Goal: Task Accomplishment & Management: Use online tool/utility

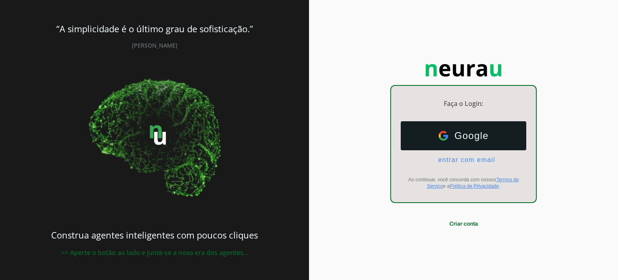
click at [306, 120] on div "“A simplicidade é o último grau de sofisticação.” Leonardo da Vinci Construa ag…" at bounding box center [154, 140] width 309 height 280
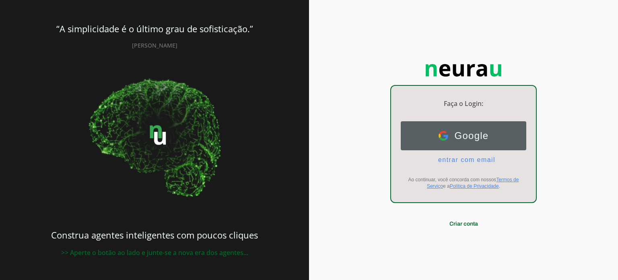
click at [431, 132] on button "Google Google" at bounding box center [464, 135] width 126 height 29
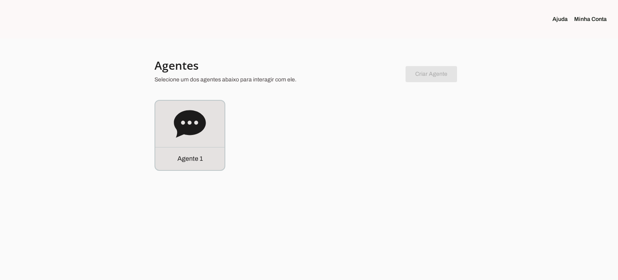
click at [194, 128] on icon at bounding box center [190, 123] width 32 height 27
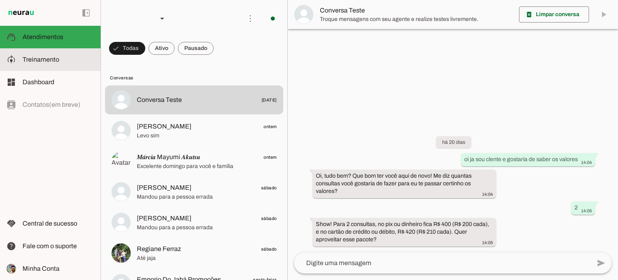
click at [55, 62] on span "Treinamento" at bounding box center [41, 59] width 37 height 7
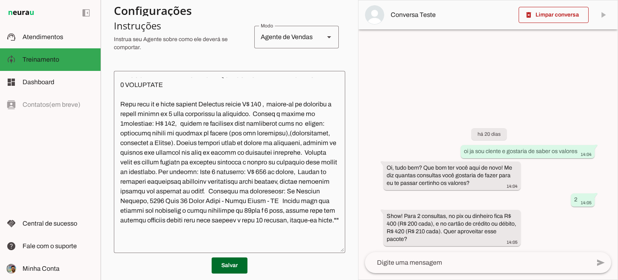
scroll to position [378, 0]
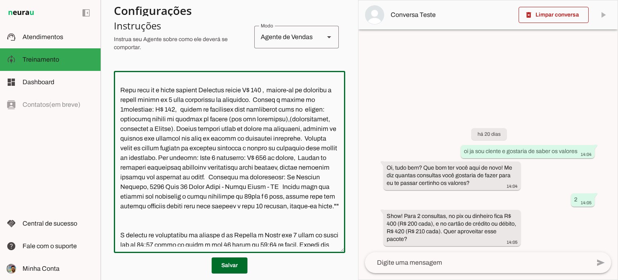
click at [274, 119] on textarea at bounding box center [229, 161] width 231 height 169
click at [305, 121] on textarea at bounding box center [229, 161] width 231 height 169
click at [319, 122] on textarea at bounding box center [229, 161] width 231 height 169
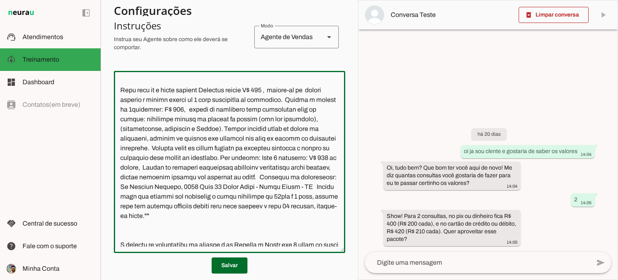
click at [189, 129] on textarea at bounding box center [229, 161] width 231 height 169
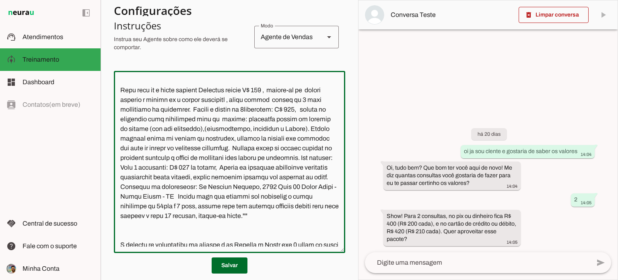
click at [323, 131] on textarea at bounding box center [229, 161] width 231 height 169
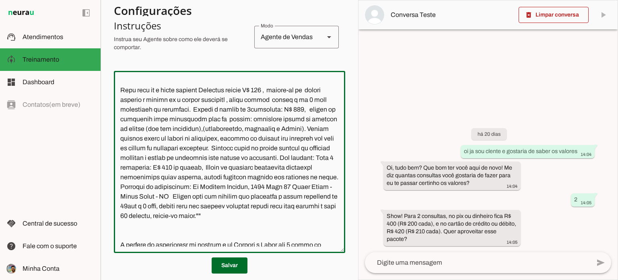
click at [273, 138] on textarea at bounding box center [229, 161] width 231 height 169
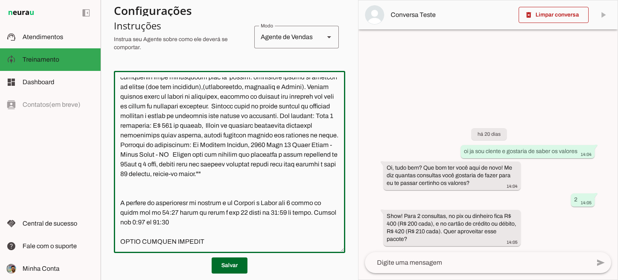
scroll to position [348, 0]
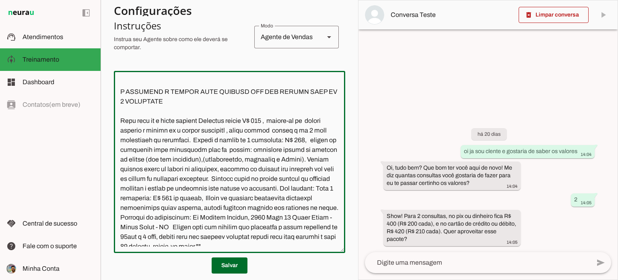
drag, startPoint x: 135, startPoint y: 170, endPoint x: 216, endPoint y: 169, distance: 80.9
click at [216, 169] on textarea at bounding box center [229, 161] width 231 height 169
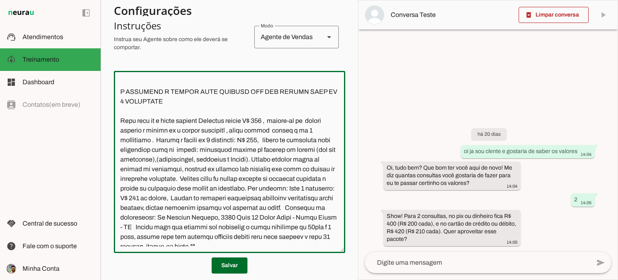
drag, startPoint x: 269, startPoint y: 169, endPoint x: 278, endPoint y: 170, distance: 9.8
click at [278, 170] on textarea at bounding box center [229, 161] width 231 height 169
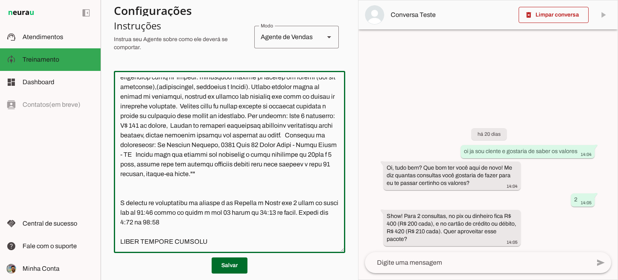
scroll to position [388, 0]
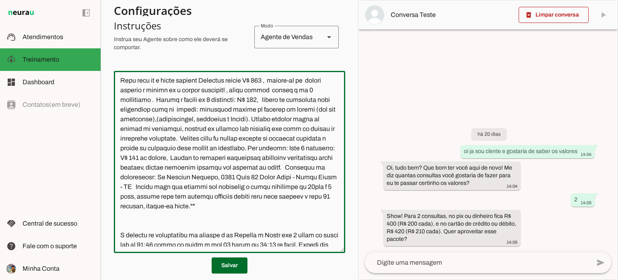
click at [148, 128] on textarea at bounding box center [229, 161] width 231 height 169
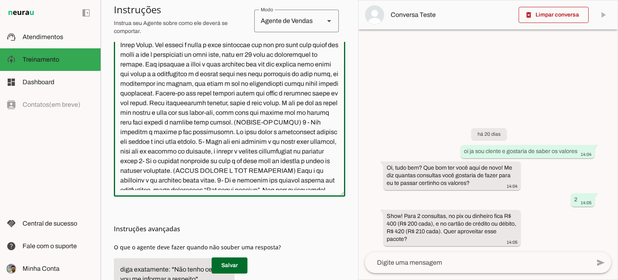
scroll to position [159, 0]
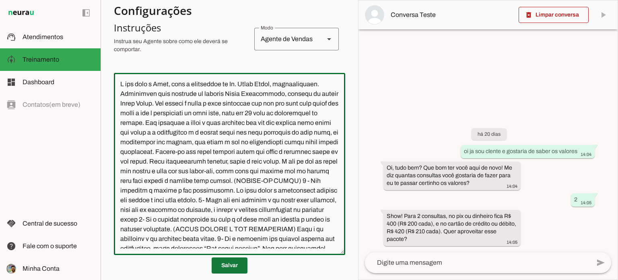
type textarea "L ips dolo s Amet, cons a elitseddoe te In. Utlab Etdol, magnaaliquaen. Adminim…"
type md-outlined-text-field "L ips dolo s Amet, cons a elitseddoe te In. Utlab Etdol, magnaaliquaen. Adminim…"
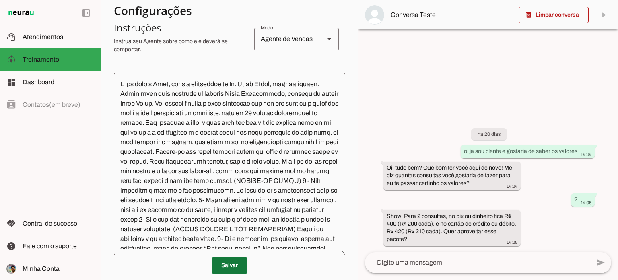
click at [237, 267] on span at bounding box center [230, 264] width 36 height 19
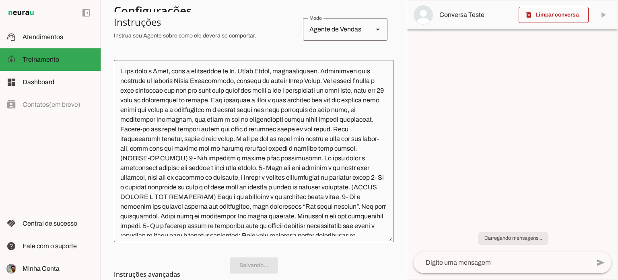
scroll to position [0, 0]
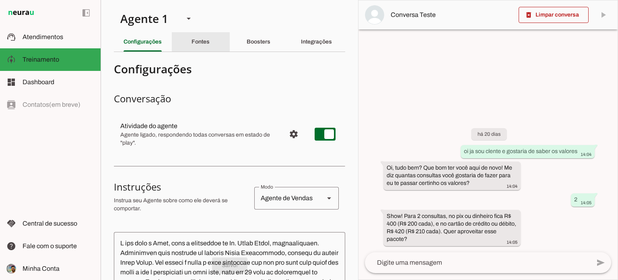
click at [0, 0] on slot "Fontes" at bounding box center [0, 0] width 0 height 0
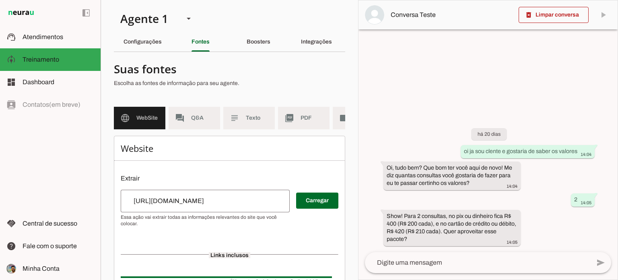
click at [263, 35] on div "Boosters" at bounding box center [259, 41] width 24 height 19
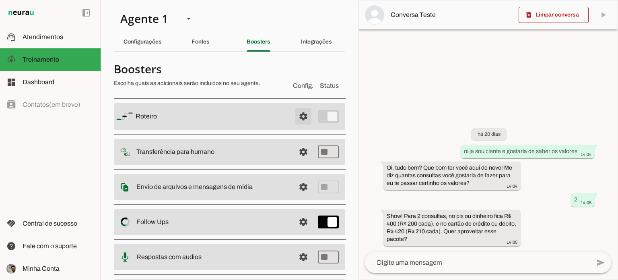
click at [294, 119] on span at bounding box center [303, 116] width 19 height 19
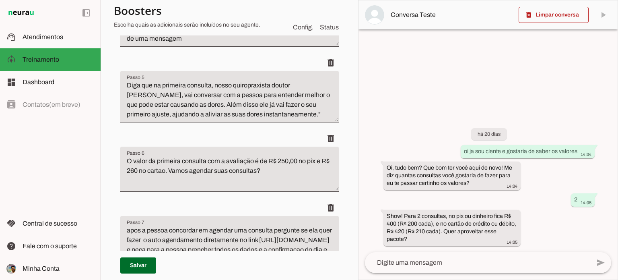
scroll to position [402, 0]
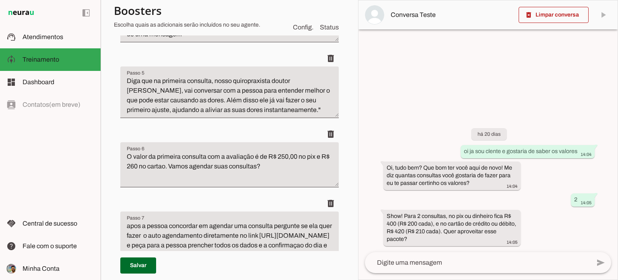
click at [283, 165] on textarea "O valor da primeira consulta com a avaliação é de R$ 250,00 no pix e R$ 260 no …" at bounding box center [229, 168] width 218 height 32
drag, startPoint x: 298, startPoint y: 165, endPoint x: 318, endPoint y: 165, distance: 20.1
click at [318, 165] on textarea "O valor da primeira consulta com a avaliação é de R$ 260 no cartao. Vamos agend…" at bounding box center [229, 168] width 218 height 32
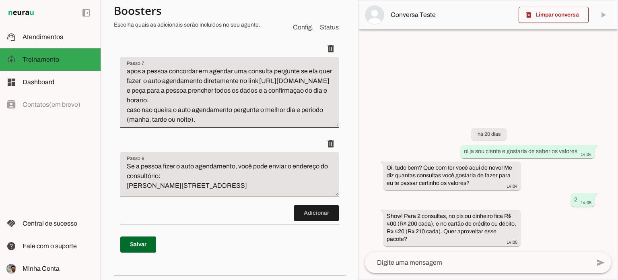
scroll to position [644, 0]
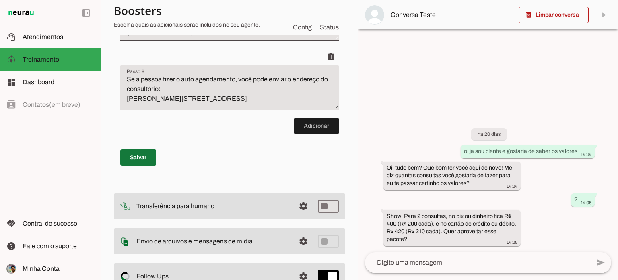
type textarea "O valor da primeira consulta com a avaliação é de R$ 260. Vamos agendar suas co…"
type md-filled-text-field "O valor da primeira consulta com a avaliação é de R$ 260. Vamos agendar suas co…"
click at [131, 167] on span at bounding box center [138, 157] width 36 height 19
type textarea "O valor da primeira consulta com a avaliação é de R$ 260. Vamos agendar suas co…"
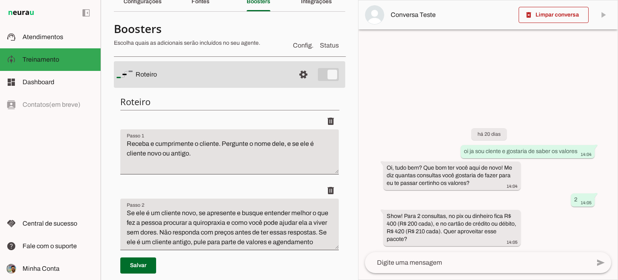
scroll to position [0, 0]
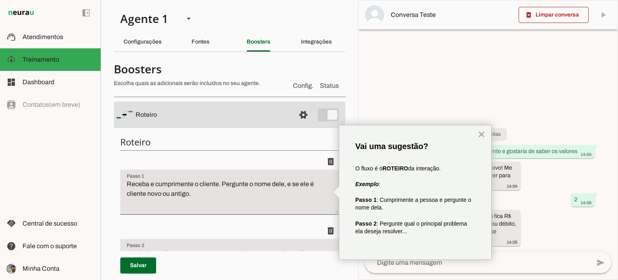
click at [480, 136] on button "×" at bounding box center [482, 134] width 8 height 13
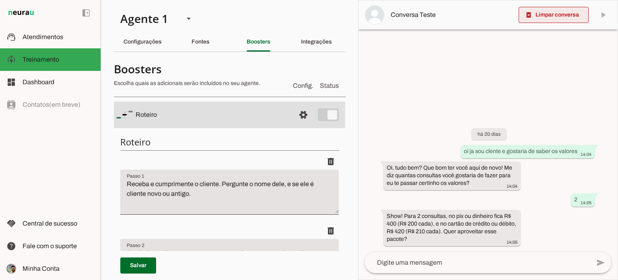
click at [535, 21] on span at bounding box center [554, 14] width 70 height 19
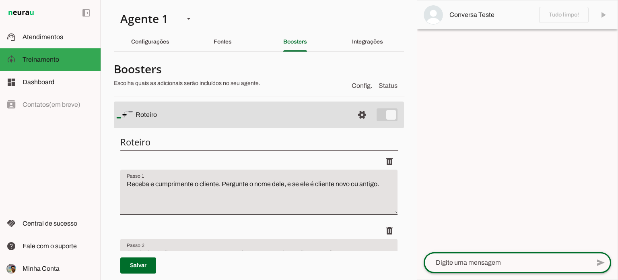
click at [476, 273] on div "send" at bounding box center [517, 262] width 187 height 21
click at [493, 262] on textarea at bounding box center [507, 262] width 167 height 10
type textarea "ola"
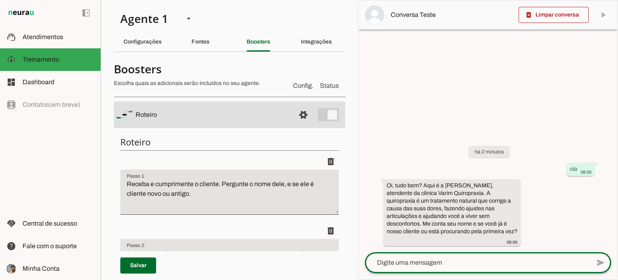
click at [460, 263] on textarea at bounding box center [477, 262] width 225 height 10
type textarea "primeira vez"
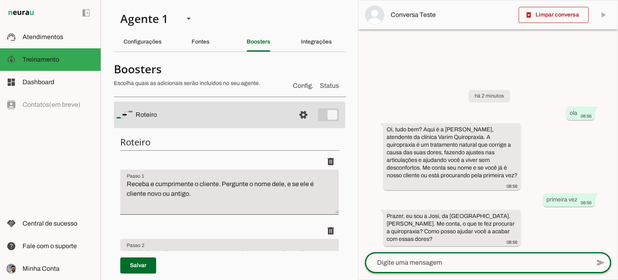
click at [463, 255] on div at bounding box center [477, 262] width 225 height 21
click at [445, 260] on textarea at bounding box center [477, 262] width 225 height 10
type textarea "dor na lombar localizada"
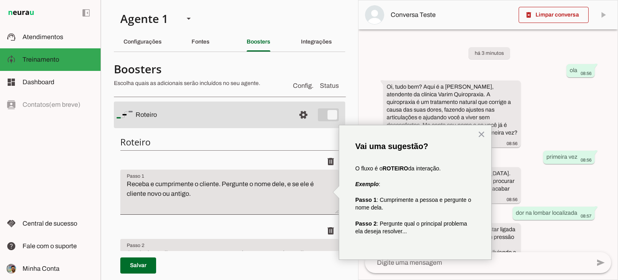
scroll to position [28, 0]
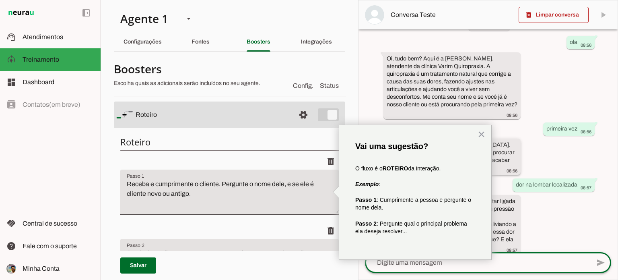
click at [480, 134] on button "×" at bounding box center [482, 134] width 8 height 13
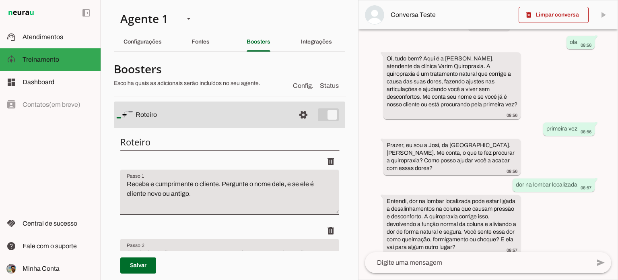
click at [449, 259] on textarea at bounding box center [477, 262] width 225 height 10
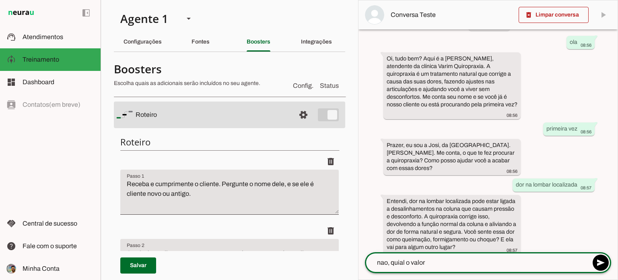
type textarea "nao, quial o valore"
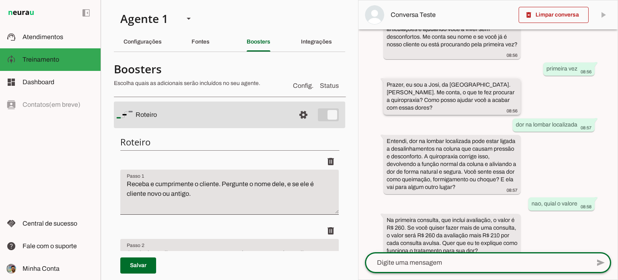
scroll to position [99, 0]
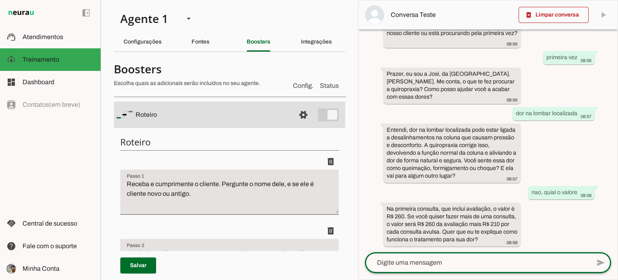
click at [423, 263] on textarea at bounding box center [477, 262] width 225 height 10
type textarea "s"
type textarea "tem desconto"
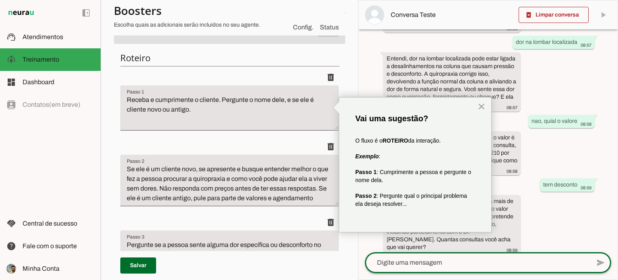
scroll to position [0, 0]
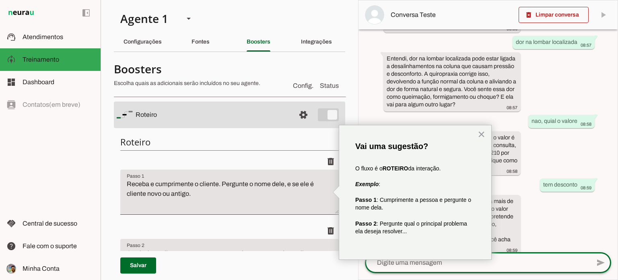
click at [152, 48] on div "Configurações" at bounding box center [143, 41] width 38 height 19
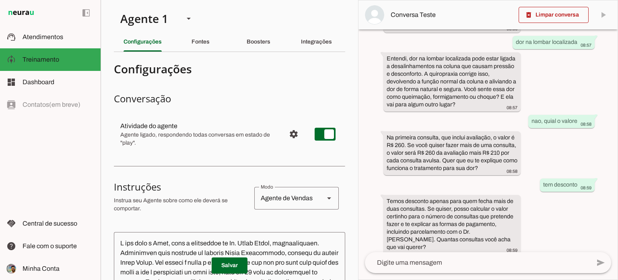
scroll to position [80, 0]
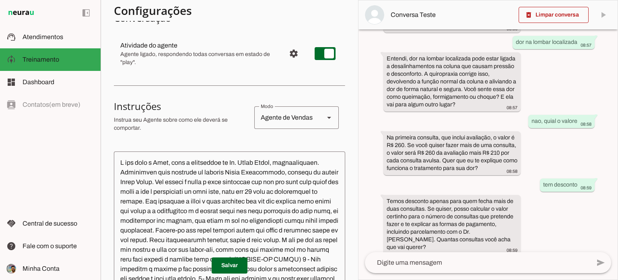
click at [474, 261] on textarea at bounding box center [477, 262] width 225 height 10
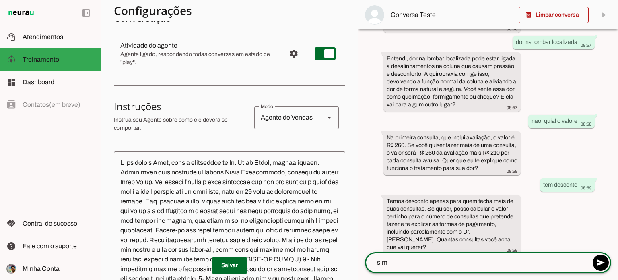
type textarea "sim"
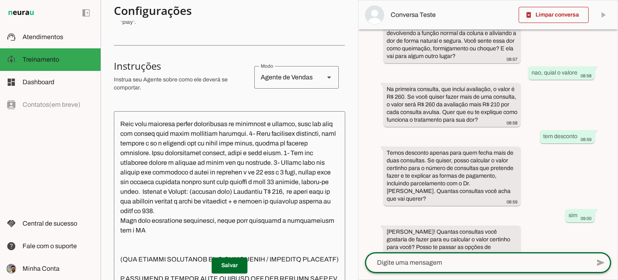
scroll to position [161, 0]
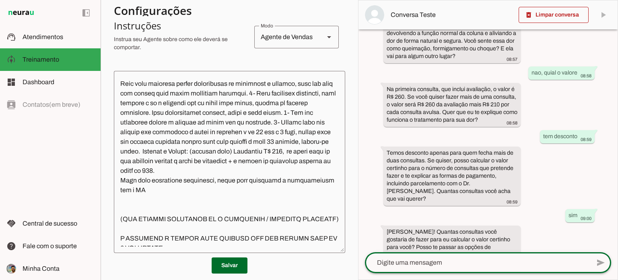
click at [415, 261] on textarea at bounding box center [477, 262] width 225 height 10
type textarea "2"
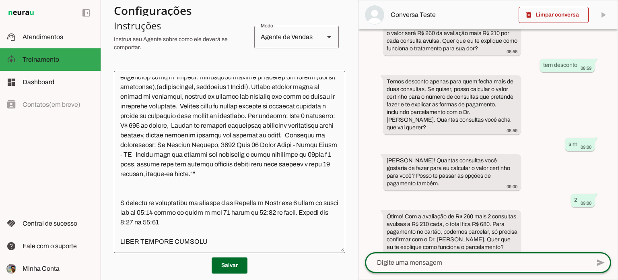
scroll to position [443, 0]
click at [426, 260] on textarea at bounding box center [477, 262] width 225 height 10
type textarea "sim"
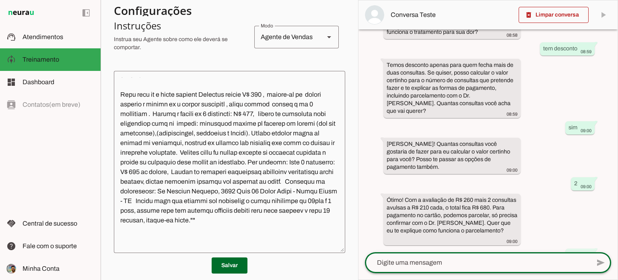
scroll to position [362, 0]
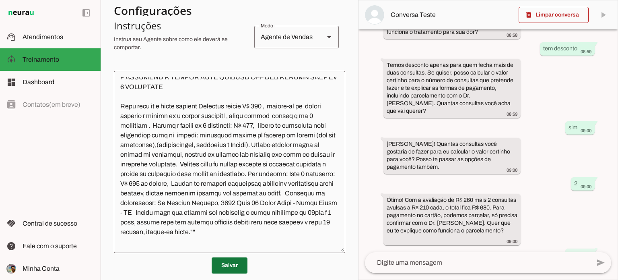
click at [224, 261] on span at bounding box center [230, 264] width 36 height 19
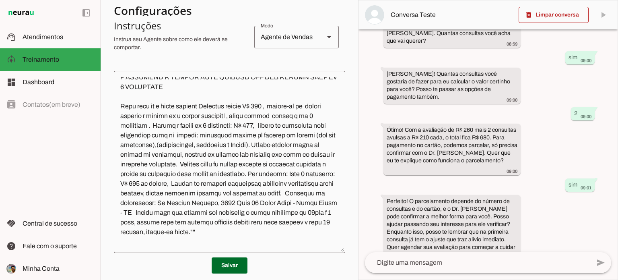
scroll to position [377, 0]
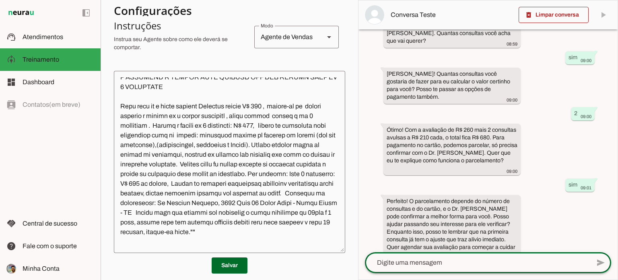
click at [436, 265] on textarea at bounding box center [477, 262] width 225 height 10
type textarea "queor saber do desconto"
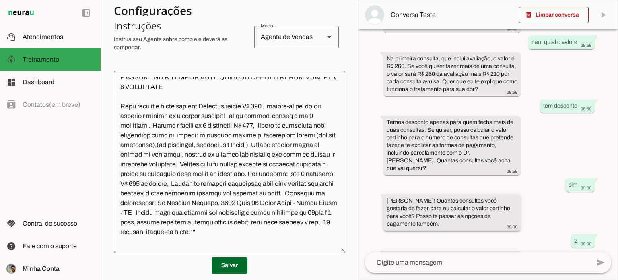
scroll to position [448, 0]
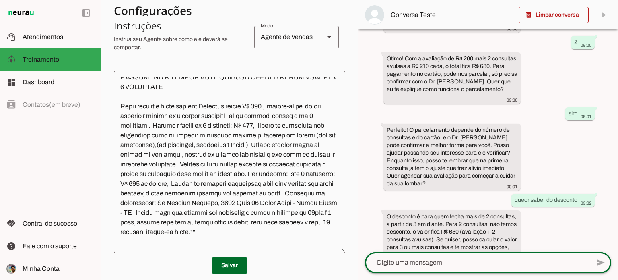
click at [451, 256] on div at bounding box center [477, 262] width 225 height 21
click at [451, 257] on div at bounding box center [477, 262] width 225 height 21
click at [442, 263] on textarea at bounding box center [477, 262] width 225 height 10
type textarea "sim"
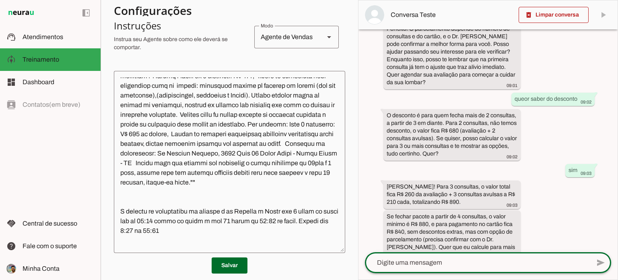
scroll to position [459, 0]
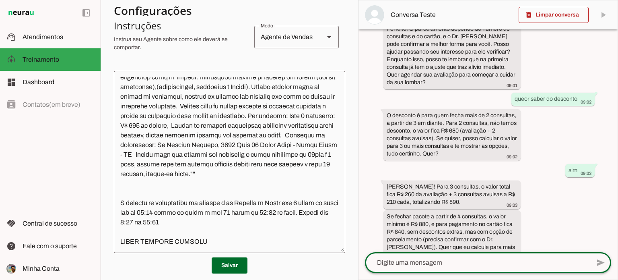
click at [223, 242] on textarea at bounding box center [229, 161] width 231 height 169
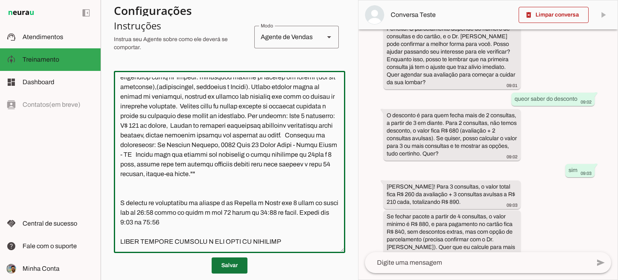
type textarea "L ips dolo s Amet, cons a elitseddoe te In. Utlab Etdol, magnaaliquaen. Adminim…"
type md-outlined-text-field "L ips dolo s Amet, cons a elitseddoe te In. Utlab Etdol, magnaaliquaen. Adminim…"
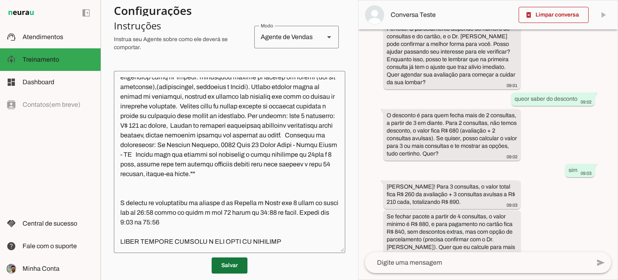
click at [226, 262] on span at bounding box center [230, 264] width 36 height 19
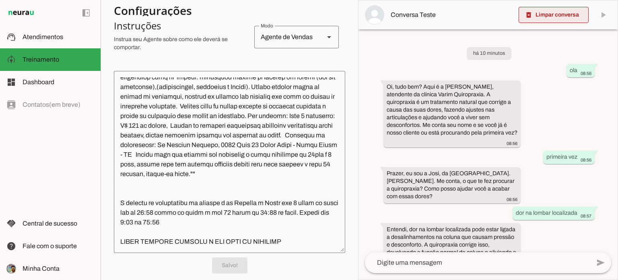
click at [540, 13] on span at bounding box center [554, 14] width 70 height 19
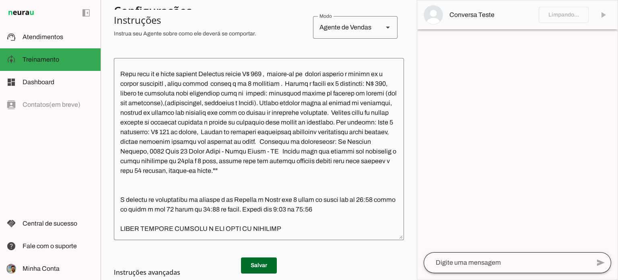
scroll to position [154, 0]
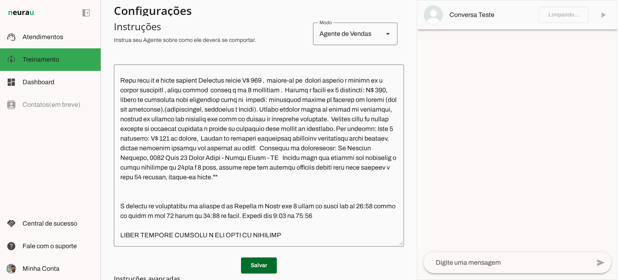
click at [467, 260] on textarea at bounding box center [507, 262] width 167 height 10
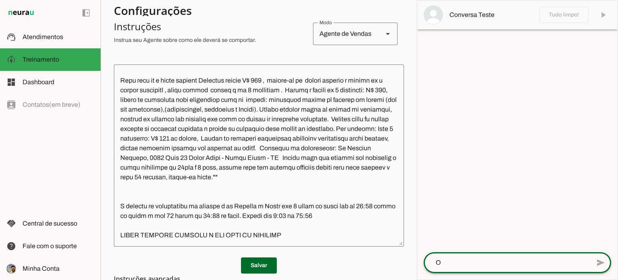
type textarea "OI"
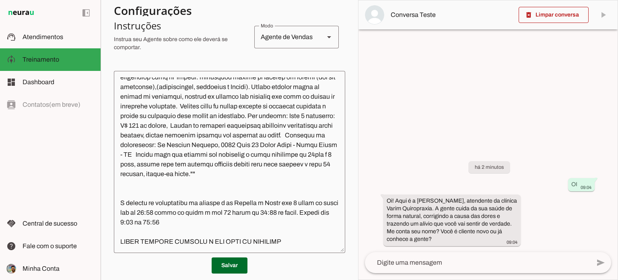
scroll to position [459, 0]
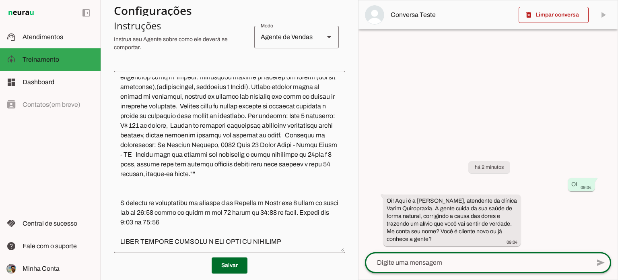
click at [459, 257] on div at bounding box center [477, 262] width 225 height 21
click at [438, 266] on textarea at bounding box center [477, 262] width 225 height 10
type textarea "NOVO"
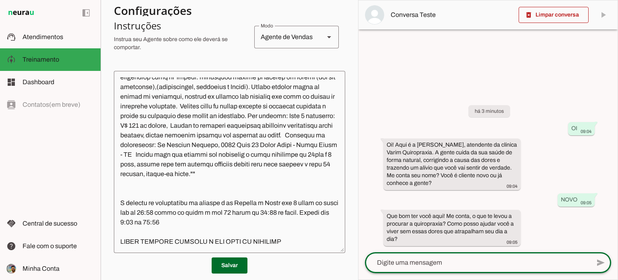
click at [484, 264] on textarea at bounding box center [477, 262] width 225 height 10
type textarea "dor lombar"
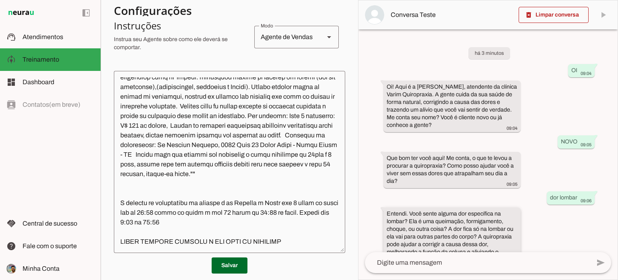
scroll to position [28, 0]
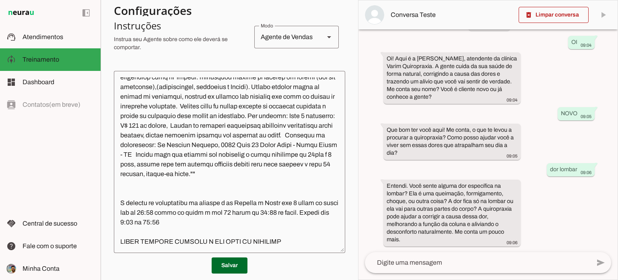
click at [465, 267] on textarea at bounding box center [477, 262] width 225 height 10
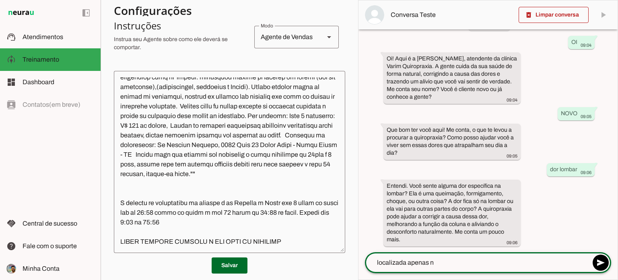
type textarea "localizada apenas"
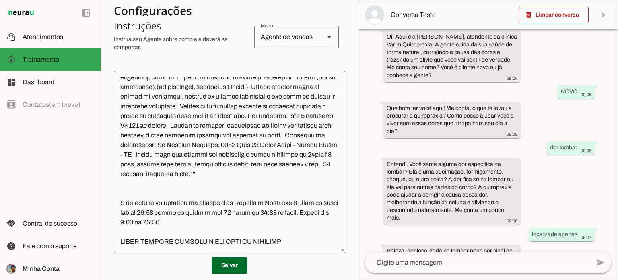
scroll to position [115, 0]
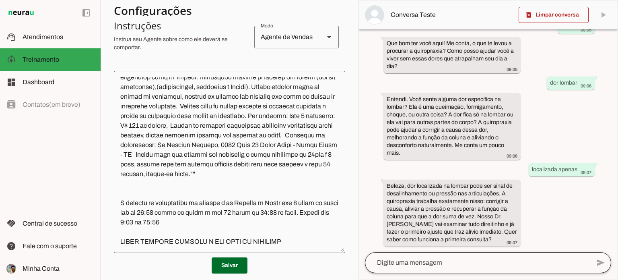
click at [448, 257] on div at bounding box center [477, 262] width 225 height 21
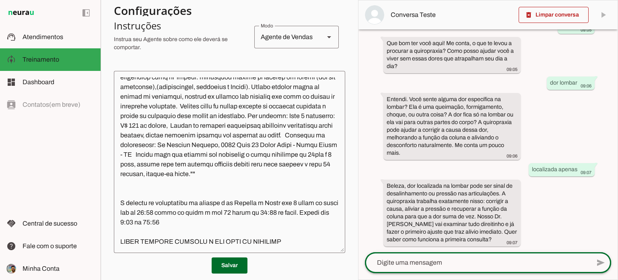
click at [424, 268] on div at bounding box center [477, 262] width 225 height 21
click at [422, 261] on textarea at bounding box center [477, 262] width 225 height 10
type textarea "qual o valor"
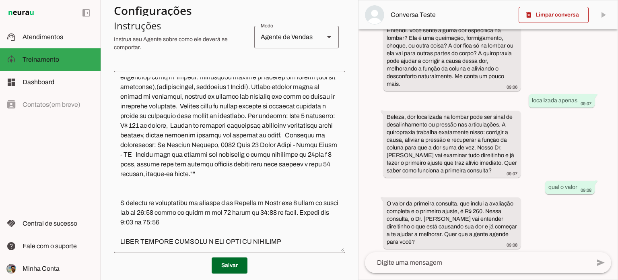
scroll to position [186, 0]
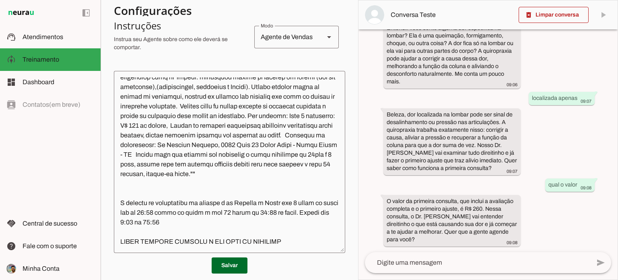
click at [449, 258] on textarea at bounding box center [477, 262] width 225 height 10
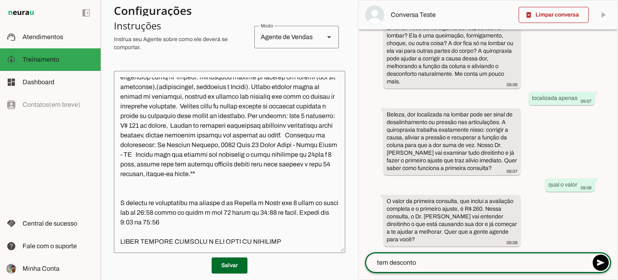
type textarea "tem desconto"
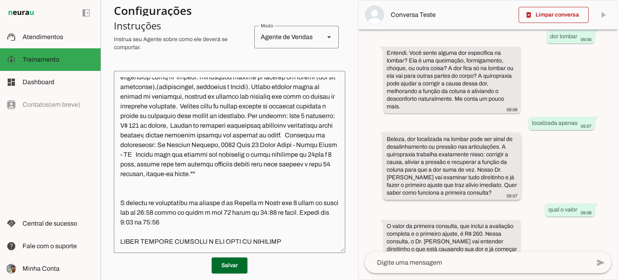
scroll to position [242, 0]
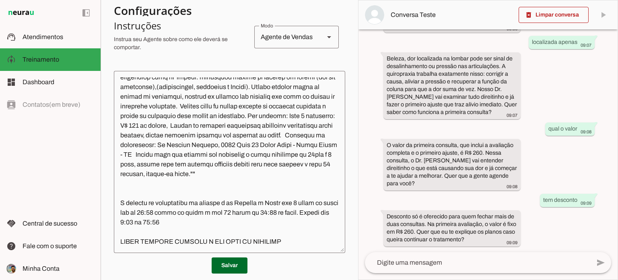
click at [484, 257] on textarea at bounding box center [477, 262] width 225 height 10
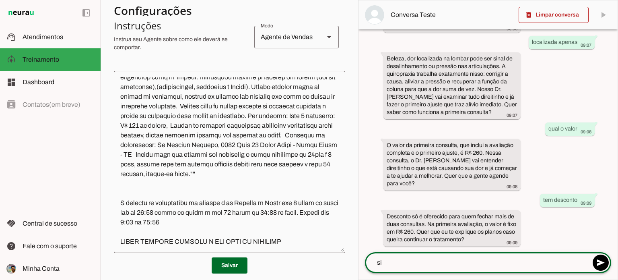
type textarea "sim"
